Goal: Information Seeking & Learning: Check status

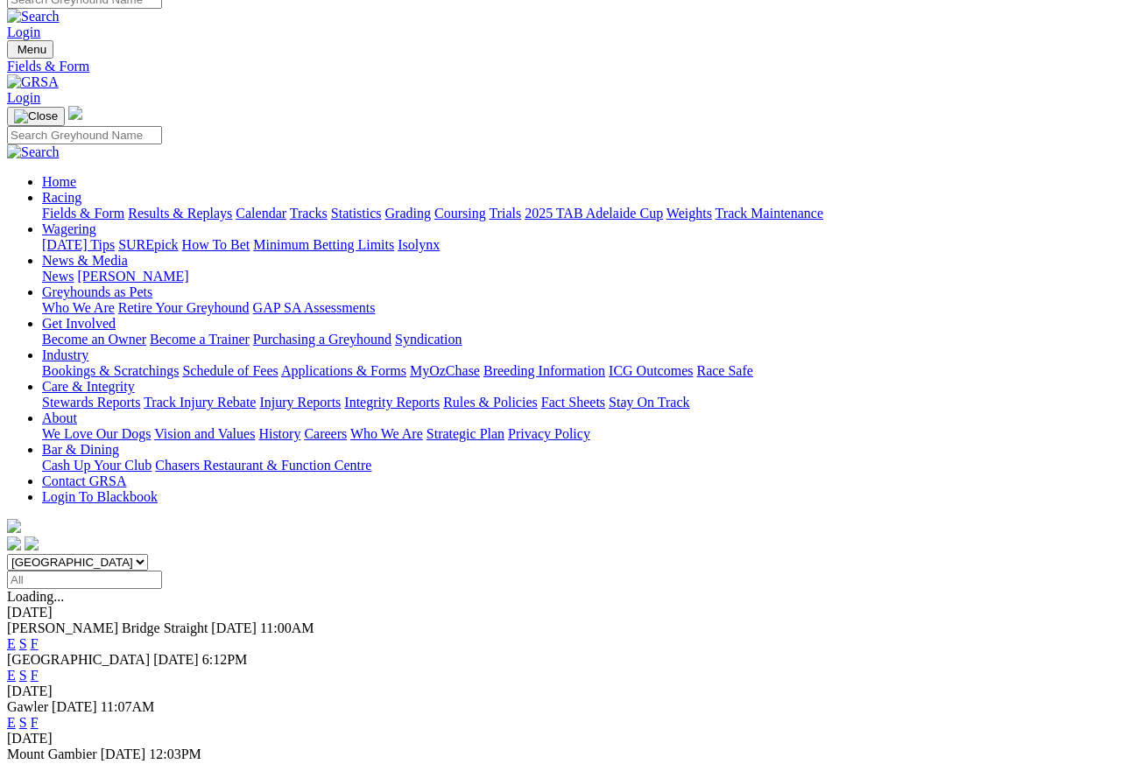
scroll to position [16, 0]
click at [39, 610] on link "F" at bounding box center [35, 676] width 8 height 15
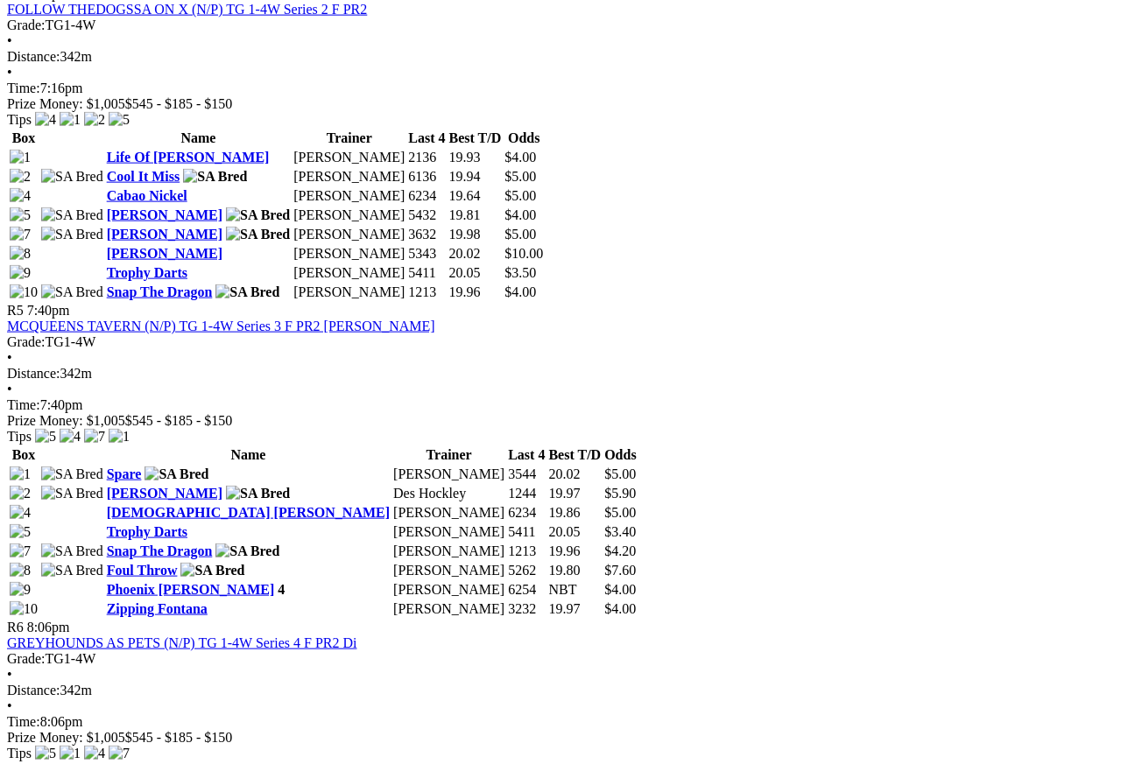
scroll to position [1845, 0]
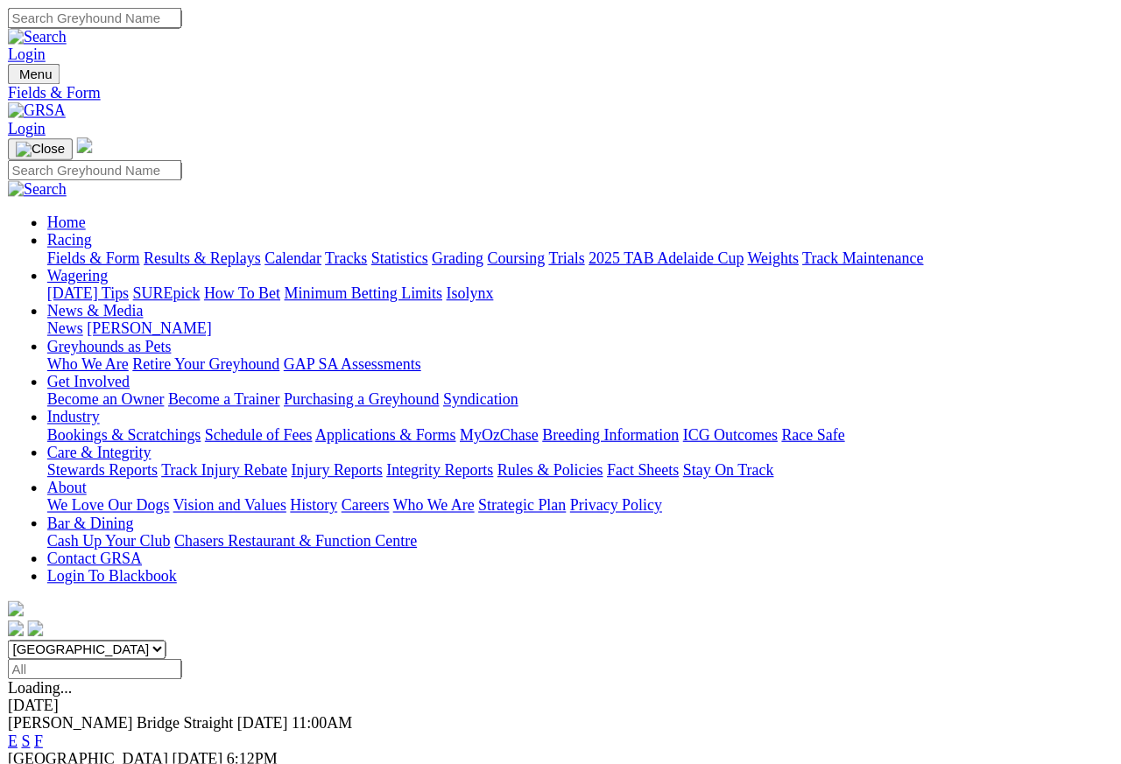
scroll to position [8, 0]
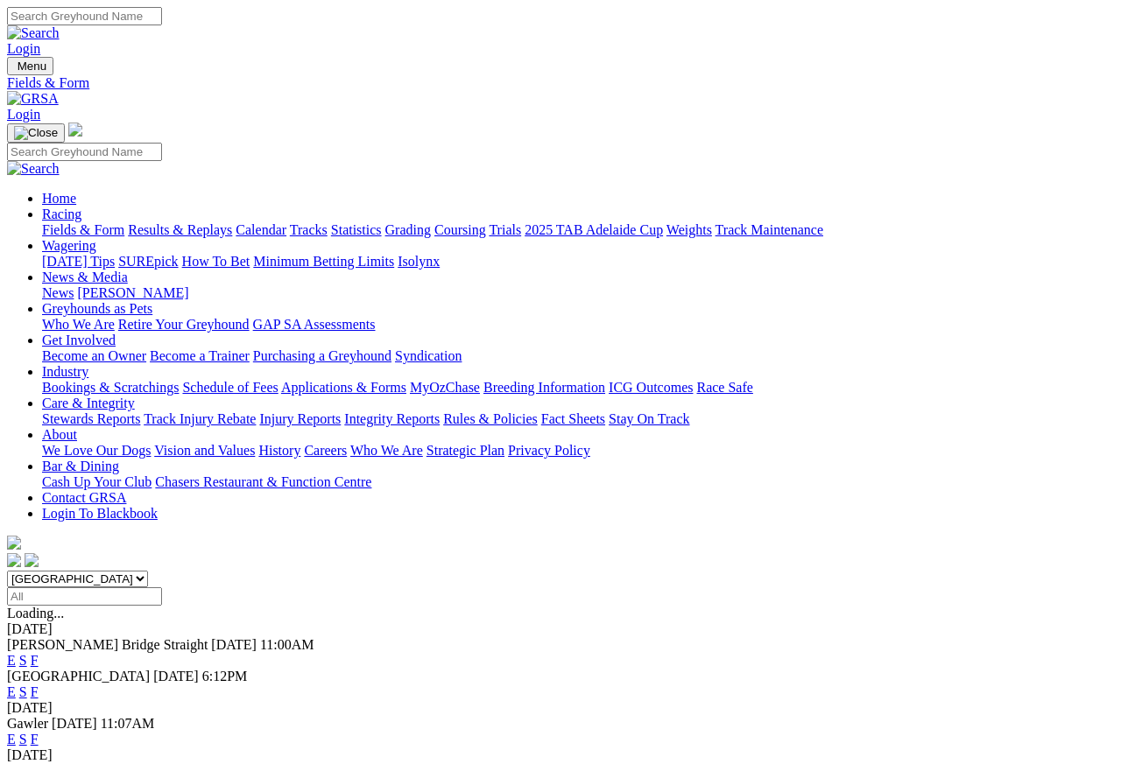
click at [218, 222] on link "Results & Replays" at bounding box center [180, 229] width 104 height 15
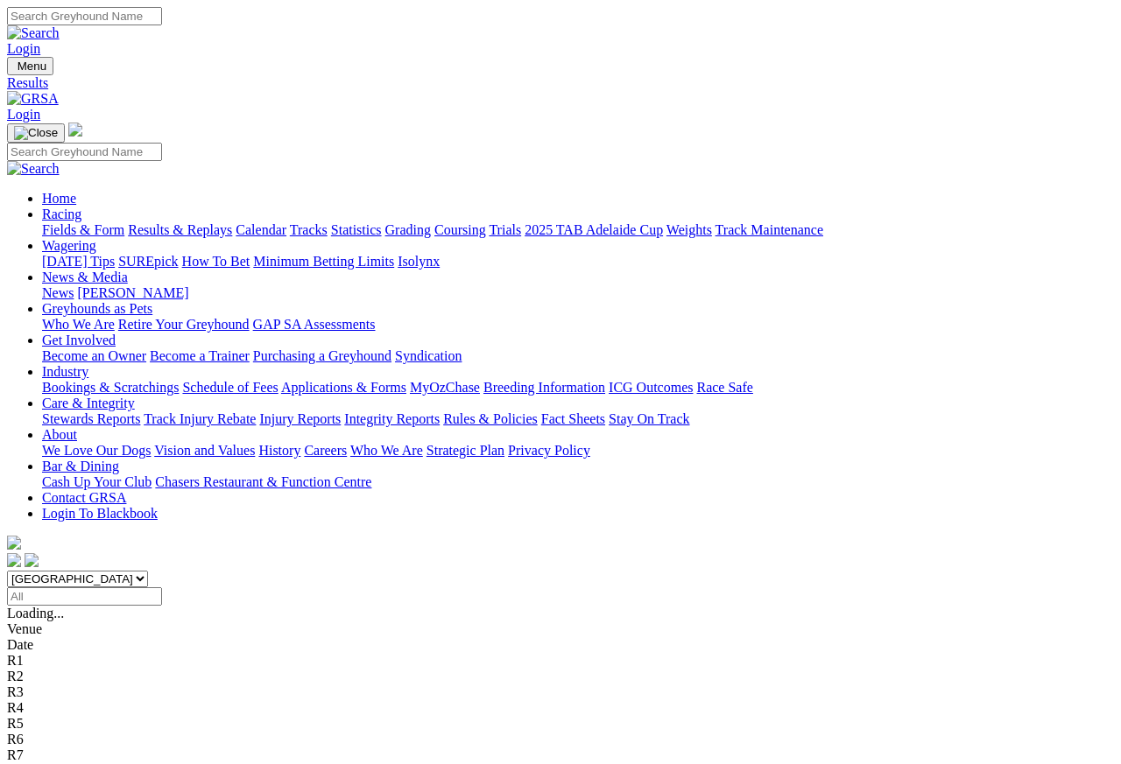
scroll to position [8, 0]
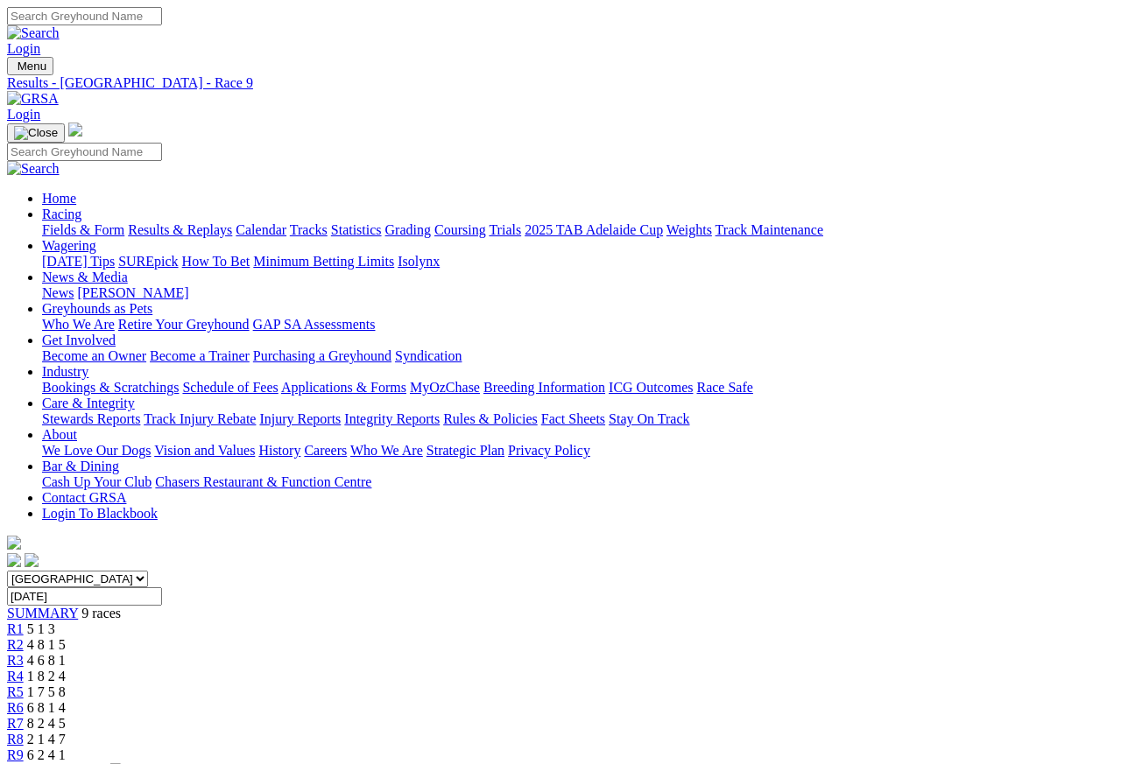
scroll to position [8, 0]
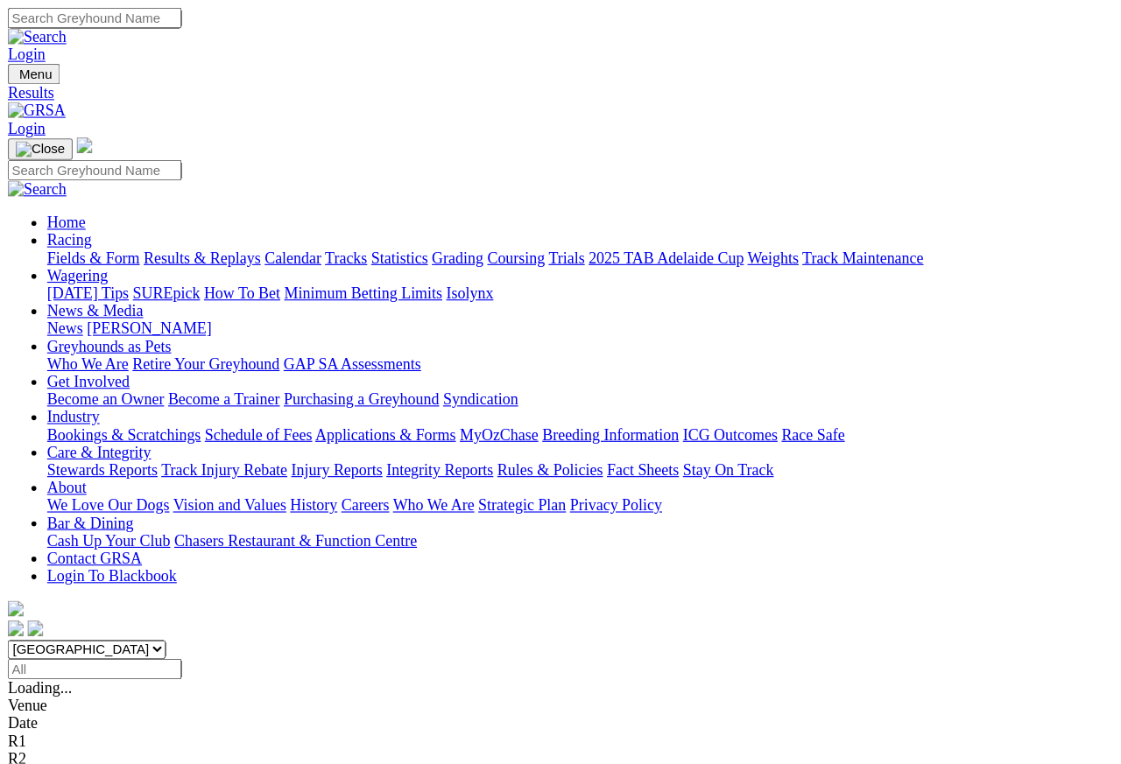
scroll to position [8, 0]
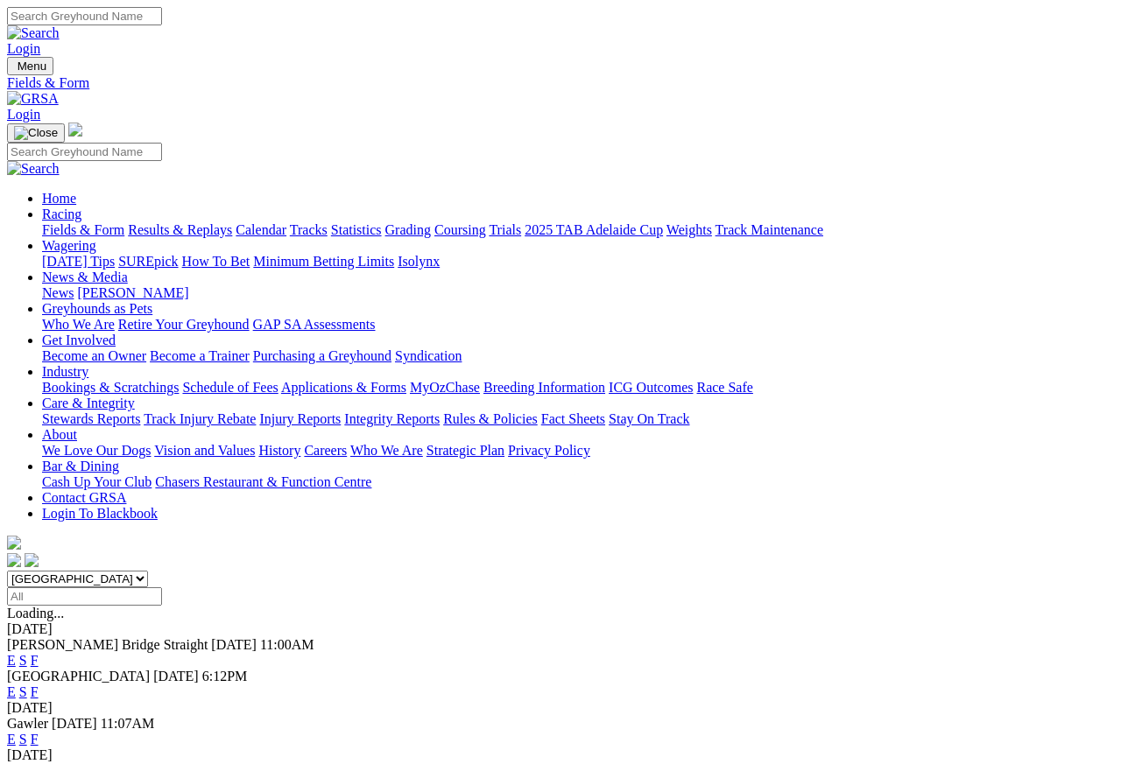
scroll to position [8, 0]
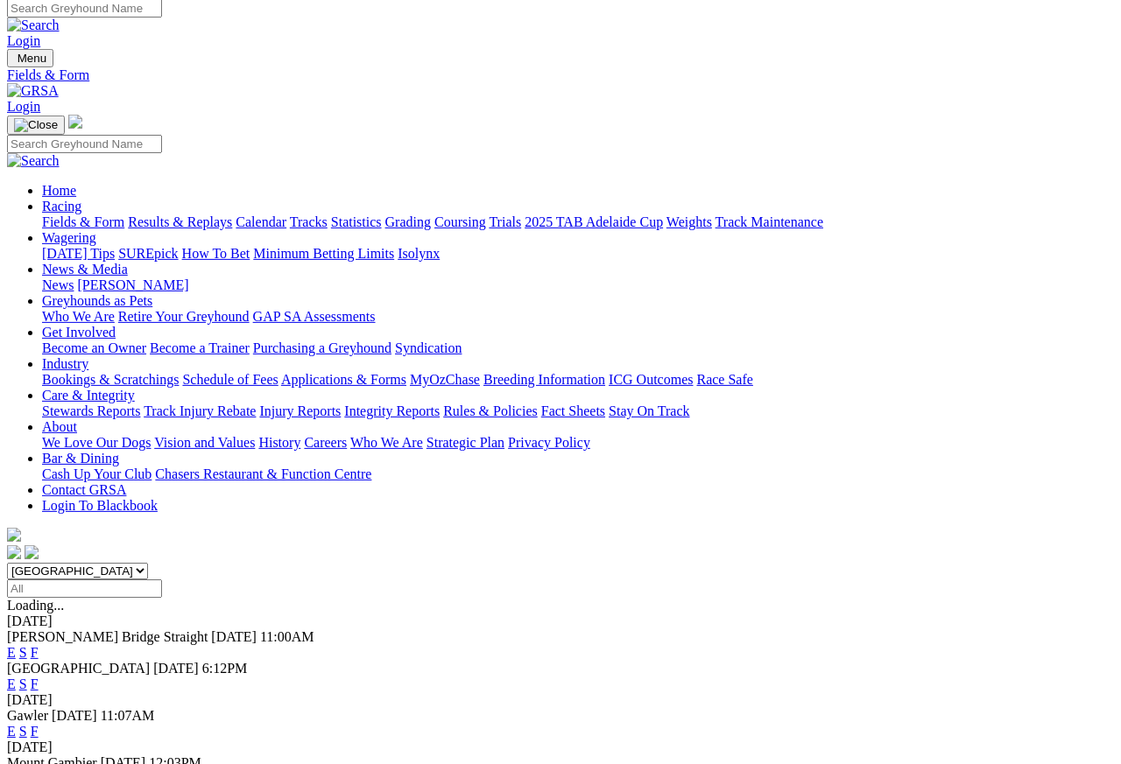
click at [135, 388] on link "Care & Integrity" at bounding box center [88, 395] width 93 height 15
click at [440, 404] on link "Integrity Reports" at bounding box center [391, 411] width 95 height 15
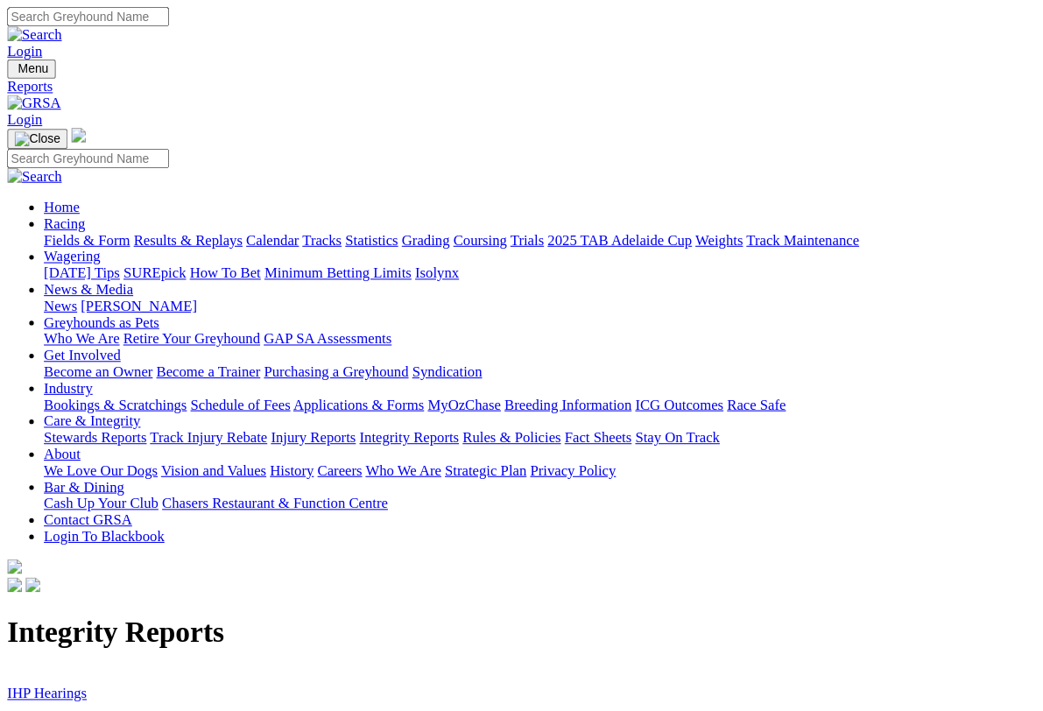
scroll to position [3, 0]
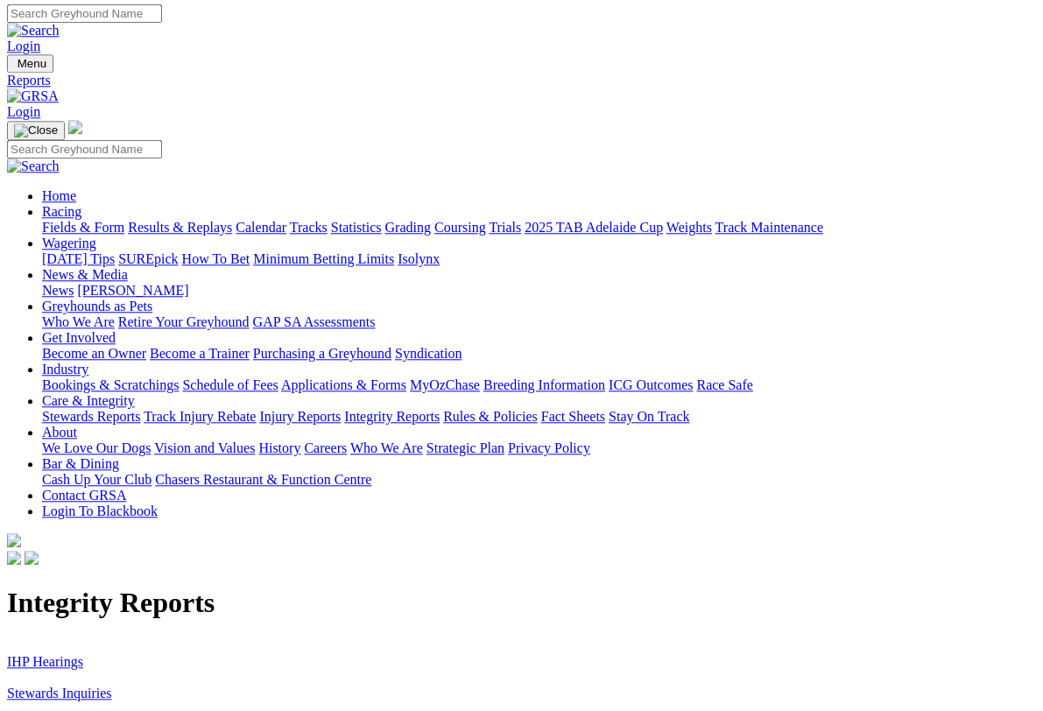
click at [54, 680] on link "Stewards Inquiries" at bounding box center [59, 693] width 105 height 15
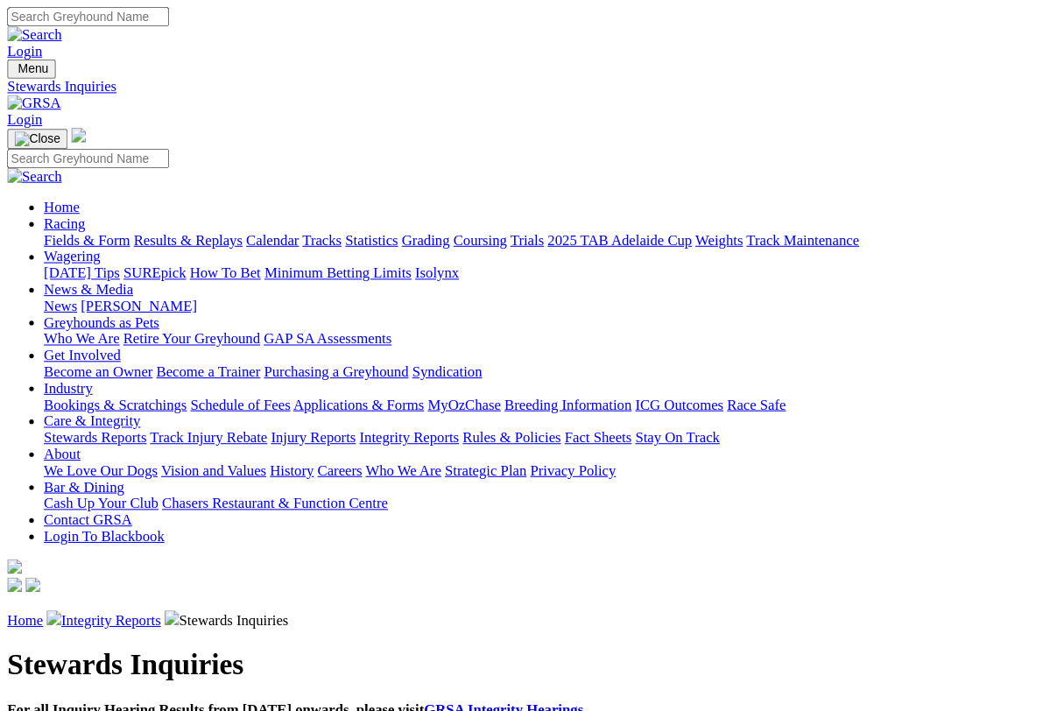
scroll to position [3, 0]
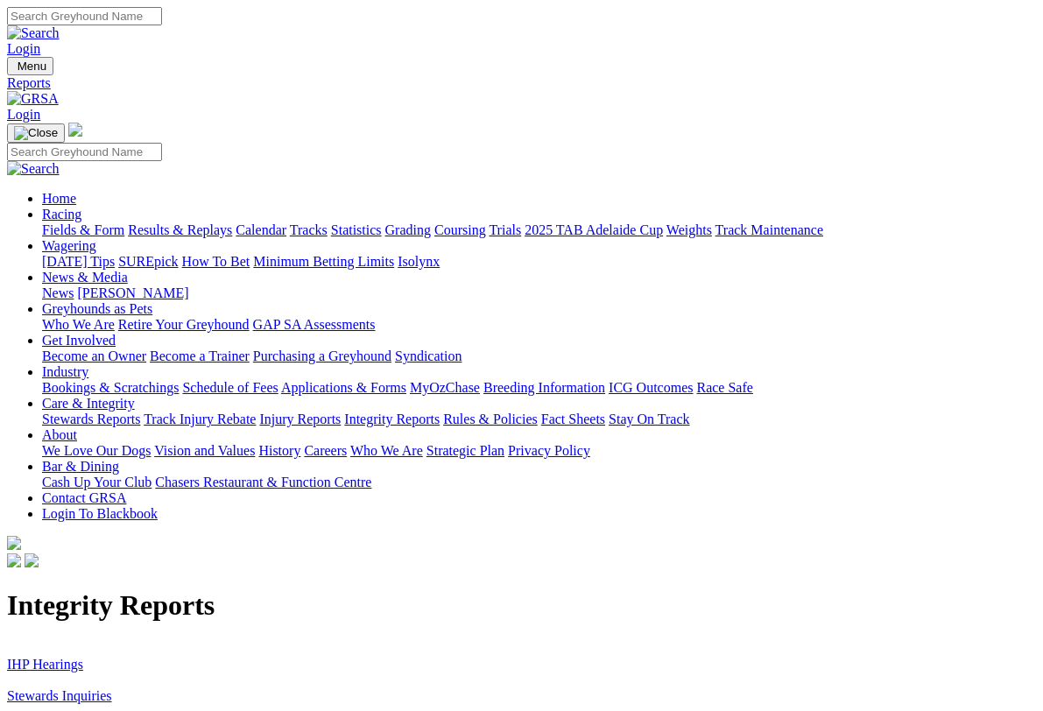
scroll to position [3, 0]
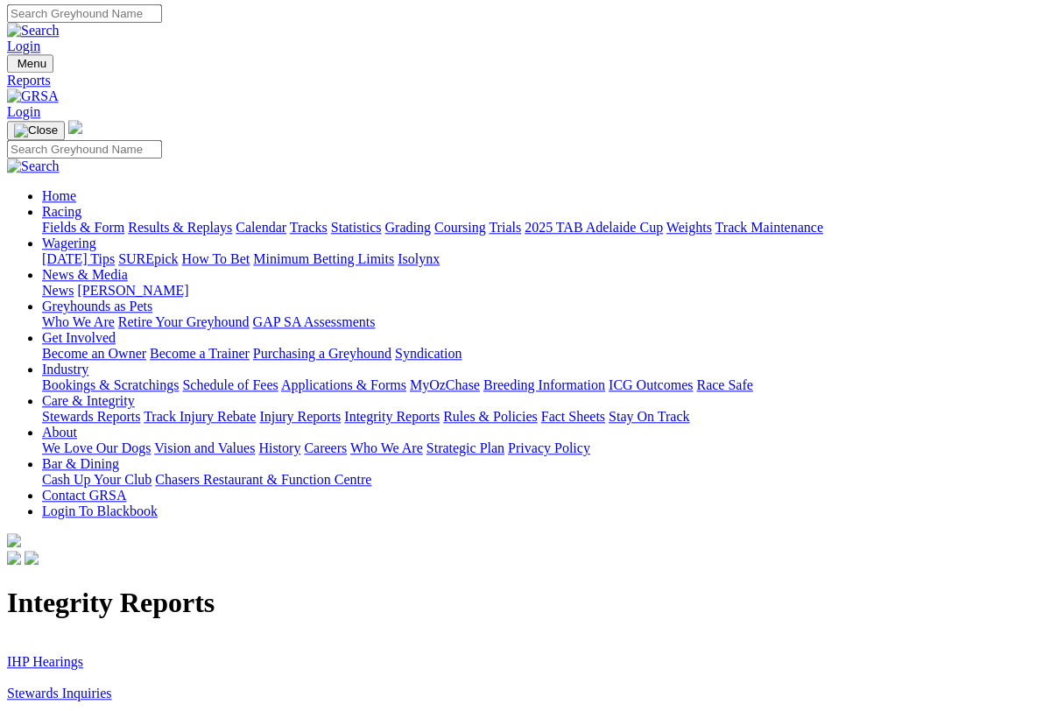
click at [51, 654] on link "IHP Hearings" at bounding box center [45, 661] width 76 height 15
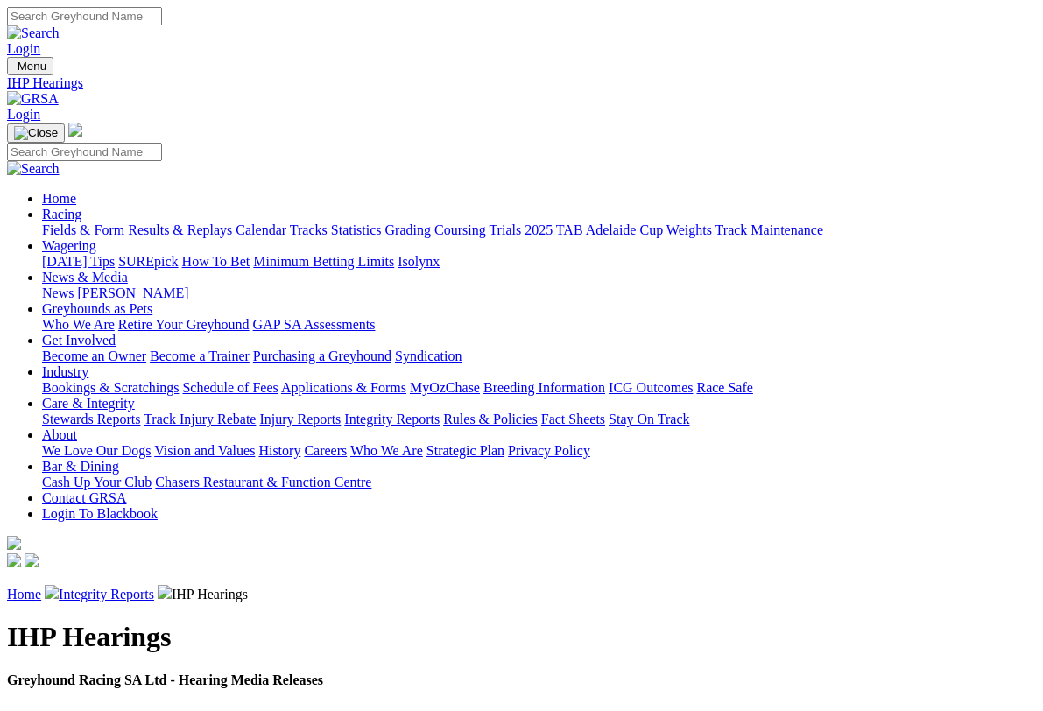
scroll to position [3, 0]
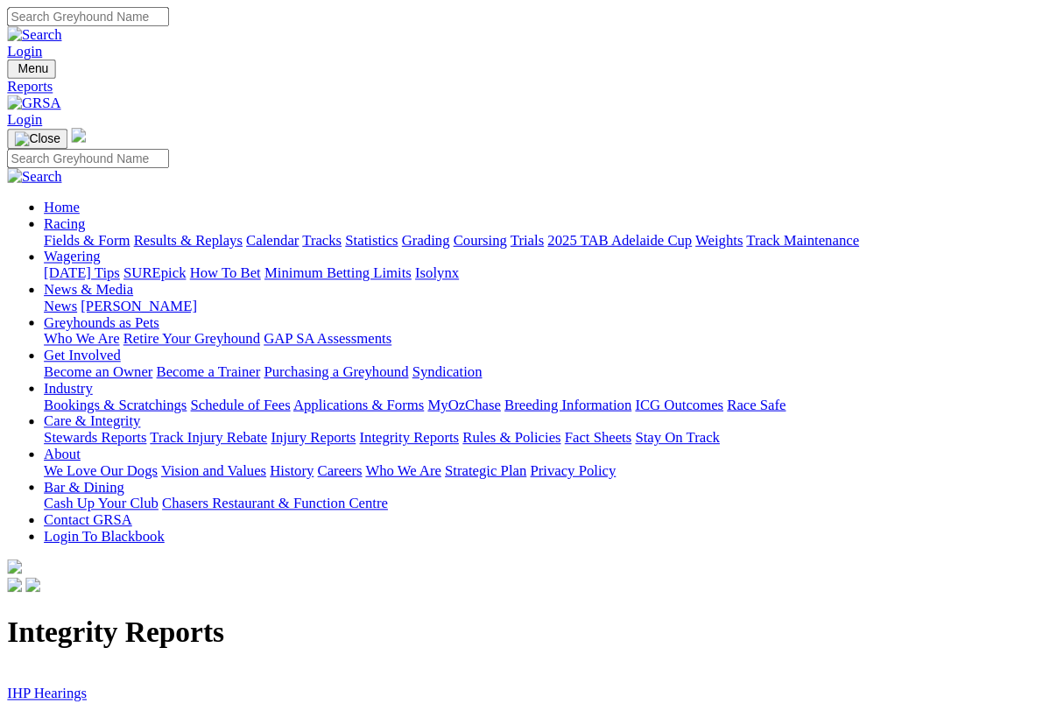
scroll to position [3, 0]
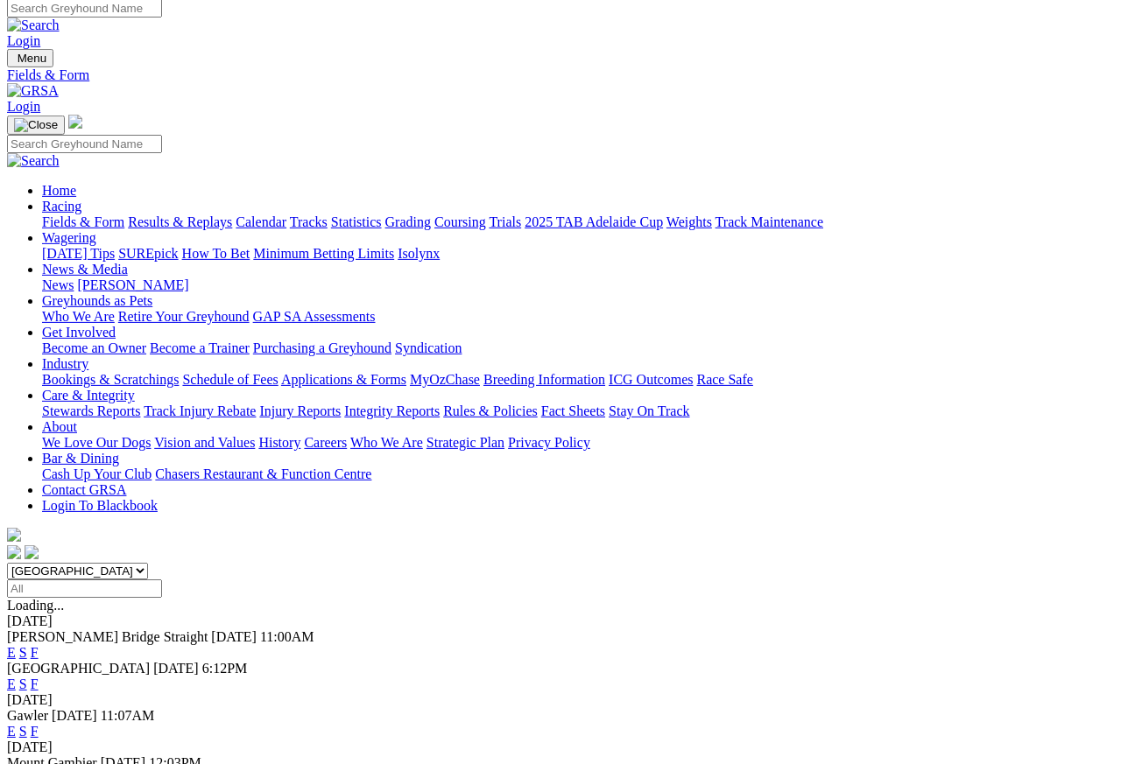
scroll to position [8, 0]
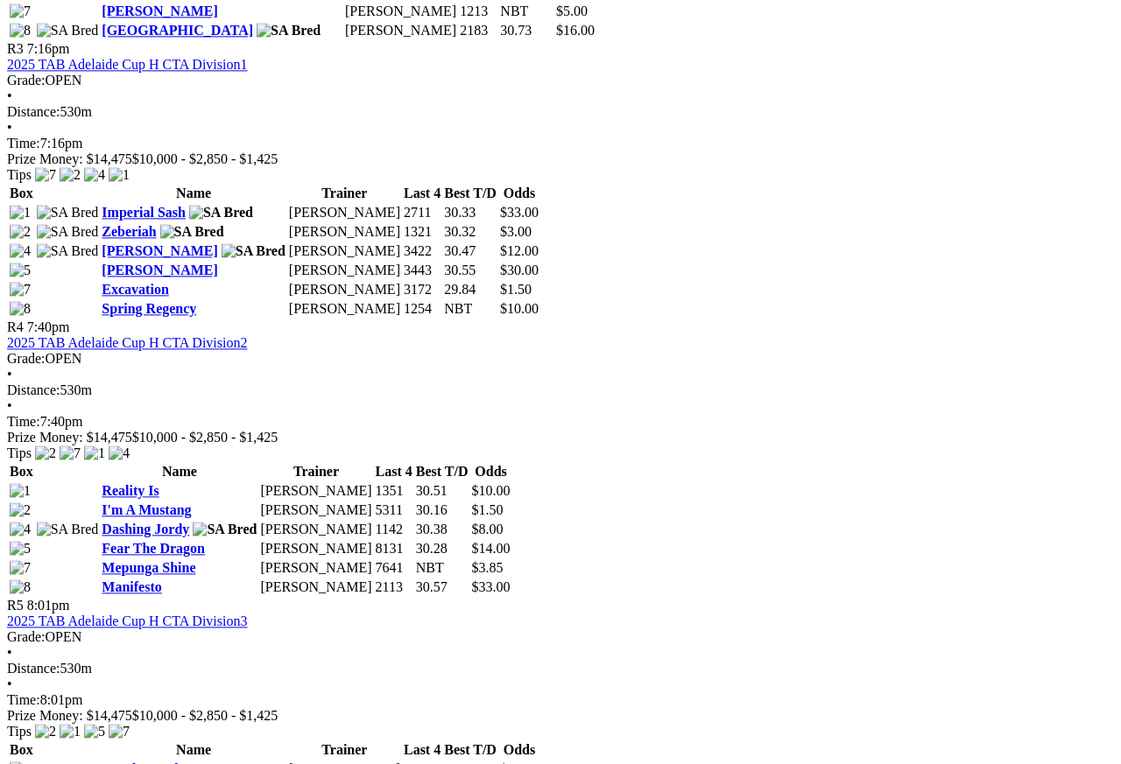
scroll to position [1481, 0]
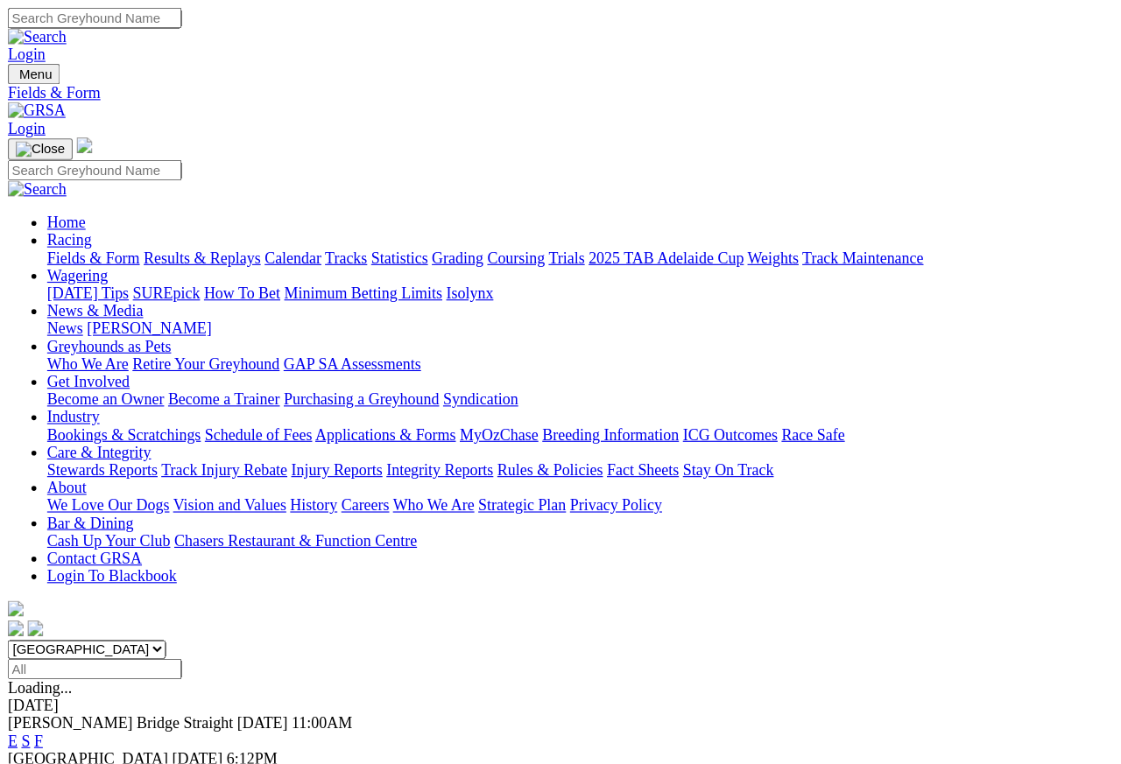
scroll to position [8, 0]
